Goal: Information Seeking & Learning: Check status

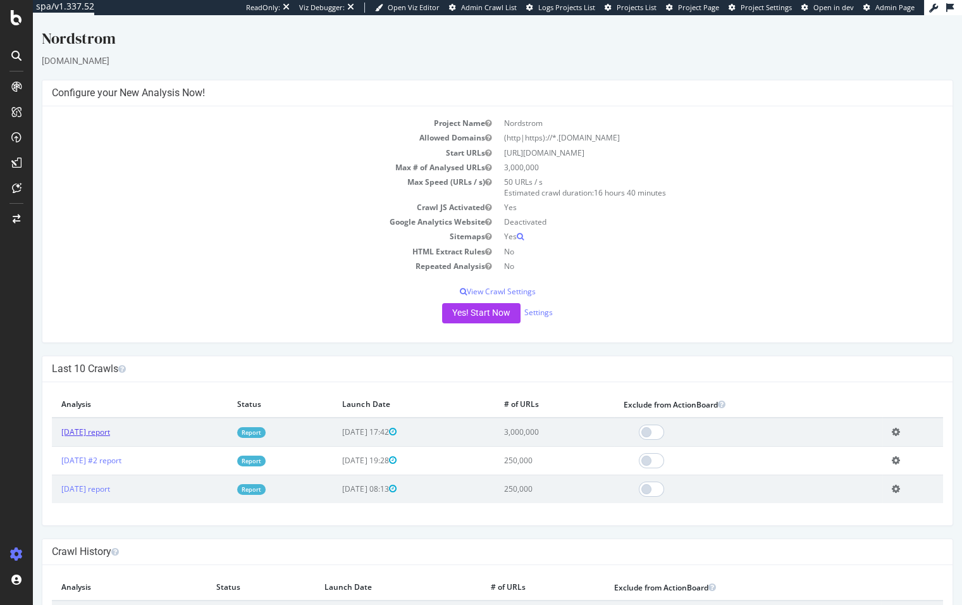
click at [110, 432] on link "2025 Sep. 26th report" at bounding box center [85, 431] width 49 height 11
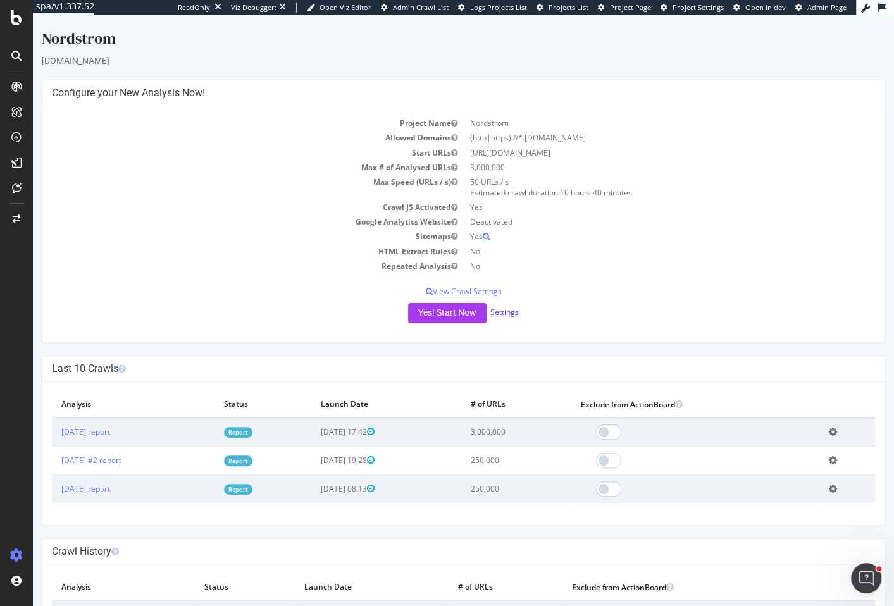
click at [510, 312] on link "Settings" at bounding box center [504, 312] width 28 height 11
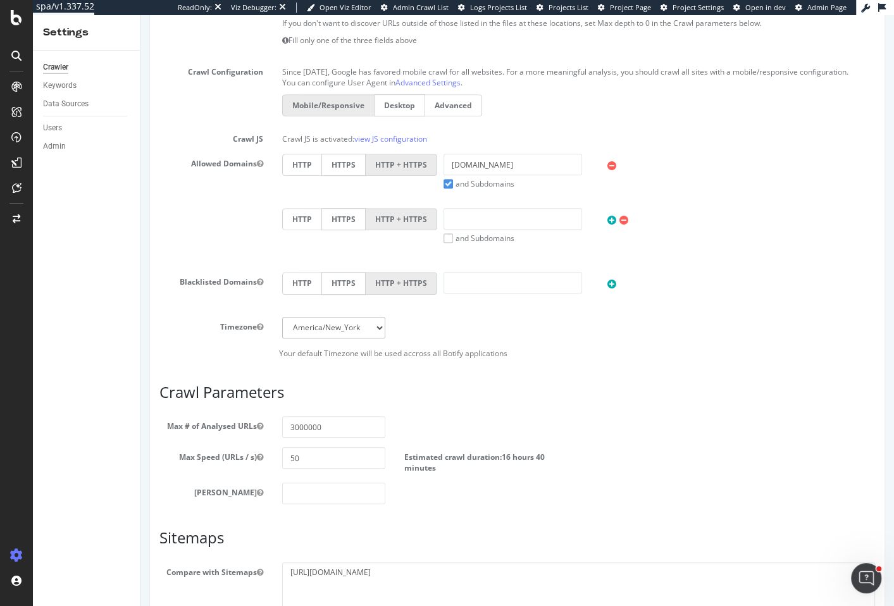
scroll to position [516, 0]
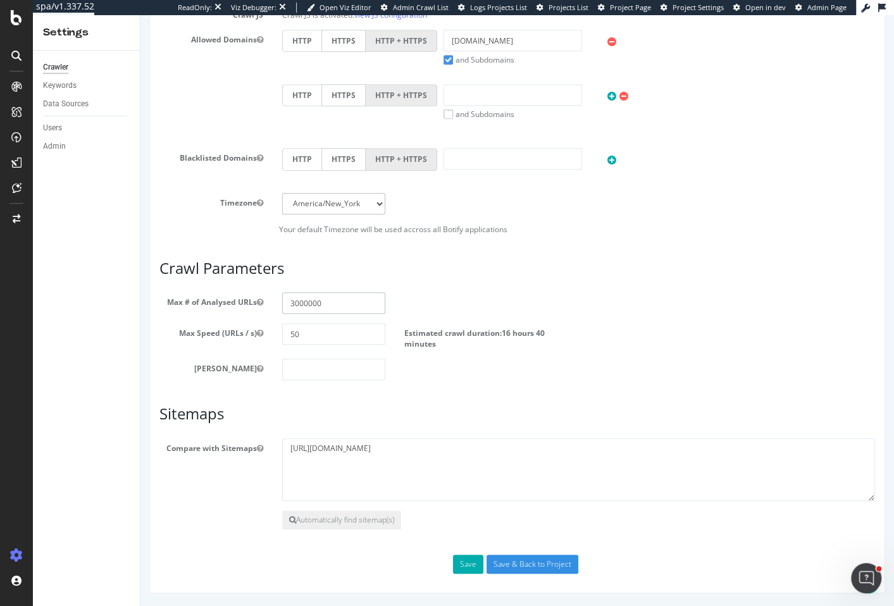
click at [287, 300] on input "3000000" at bounding box center [334, 303] width 104 height 22
type input "10000000"
click at [510, 565] on input "Save & Back to Project" at bounding box center [532, 564] width 92 height 19
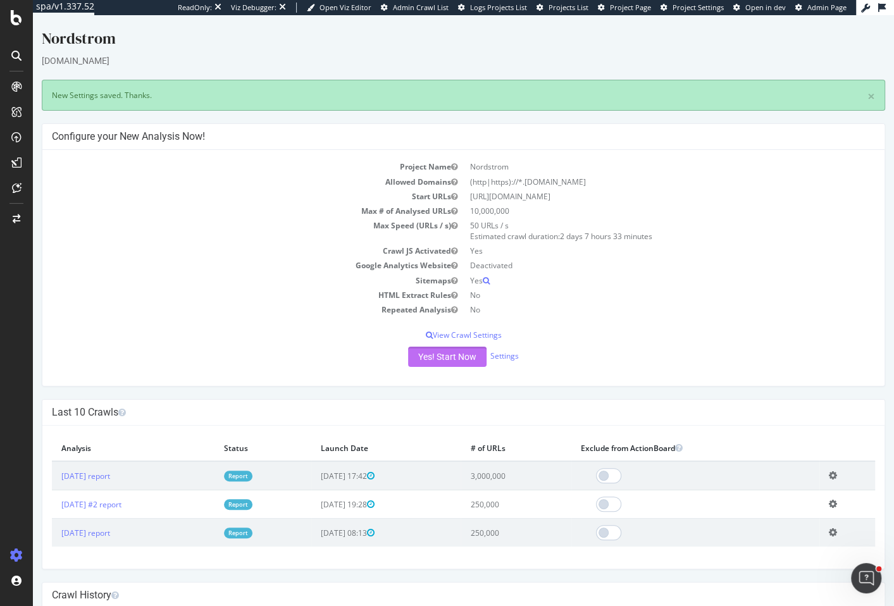
click at [455, 360] on button "Yes! Start Now" at bounding box center [447, 357] width 78 height 20
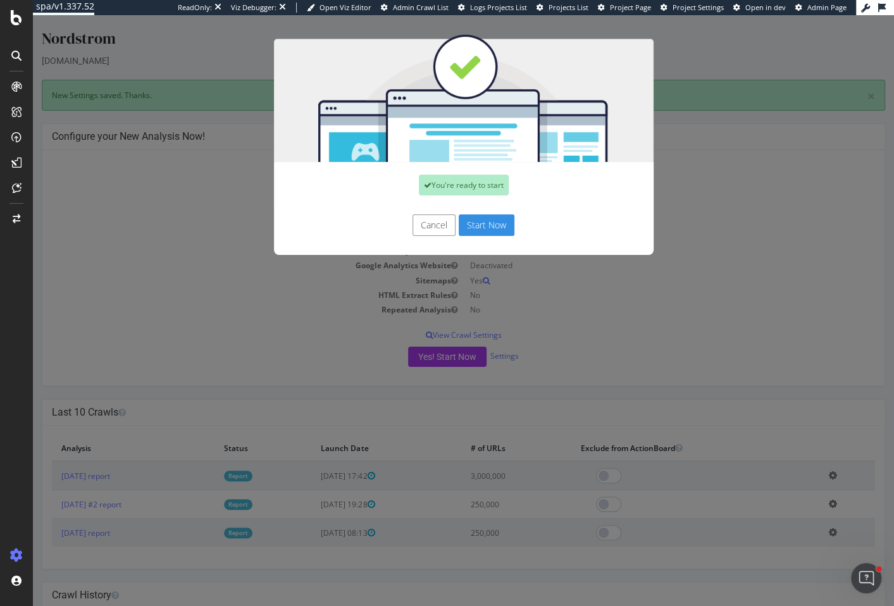
click at [488, 225] on button "Start Now" at bounding box center [487, 225] width 56 height 22
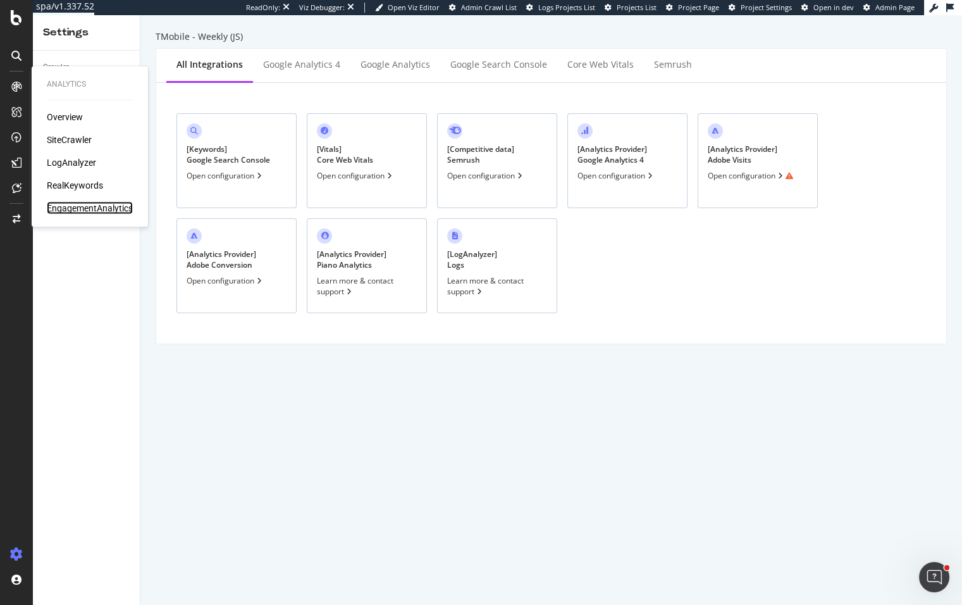
click at [75, 212] on div "EngagementAnalytics" at bounding box center [90, 208] width 86 height 13
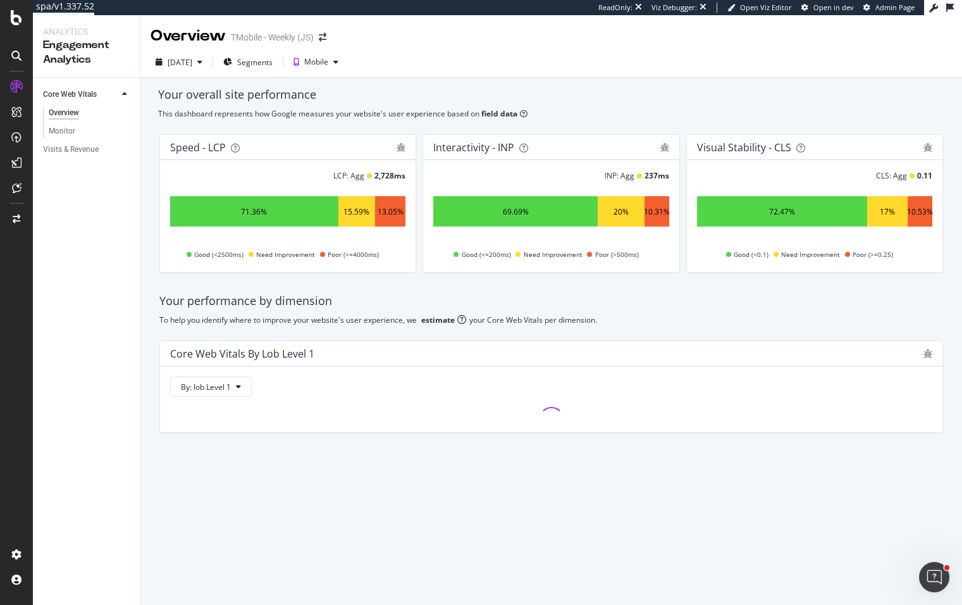
click at [68, 161] on div "Core Web Vitals Overview Monitor Visits & Revenue" at bounding box center [86, 341] width 107 height 527
click at [68, 156] on div "Visits & Revenue" at bounding box center [91, 149] width 97 height 18
click at [69, 152] on div "Visits & Revenue" at bounding box center [71, 149] width 56 height 13
